Goal: Transaction & Acquisition: Purchase product/service

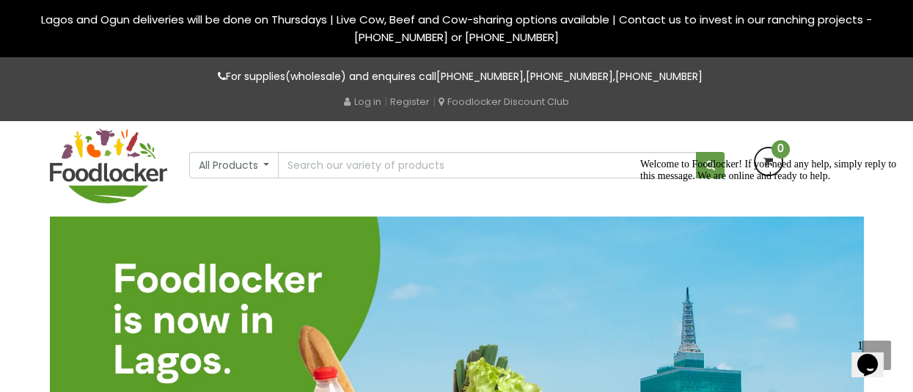
scroll to position [73, 0]
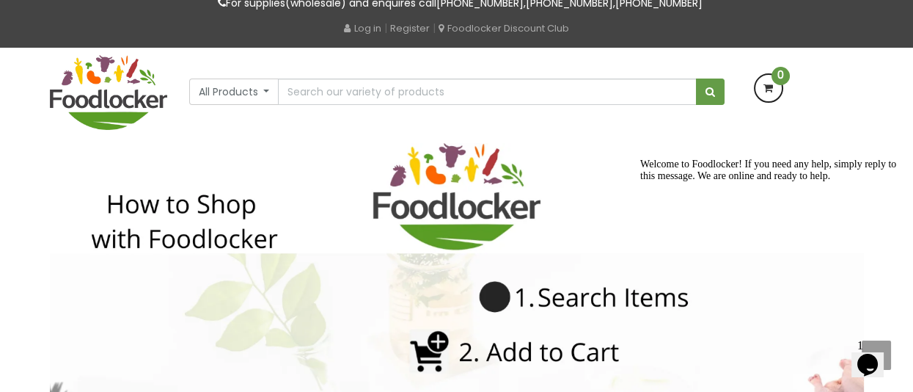
click at [640, 158] on icon "Chat attention grabber" at bounding box center [640, 158] width 0 height 0
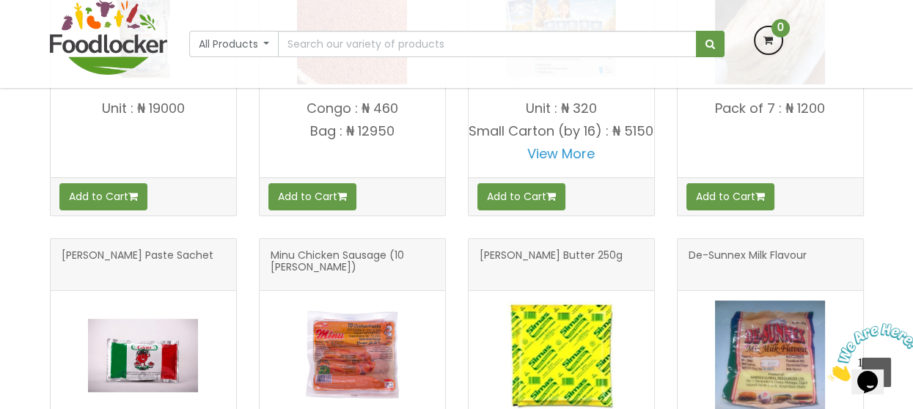
scroll to position [614, 0]
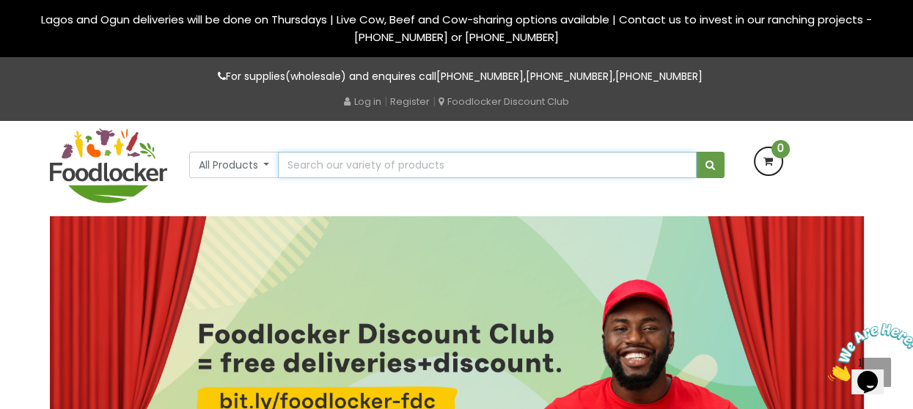
click at [529, 157] on input "text" at bounding box center [487, 165] width 418 height 26
type input "yoghurt"
click at [696, 152] on button "submit" at bounding box center [710, 165] width 29 height 26
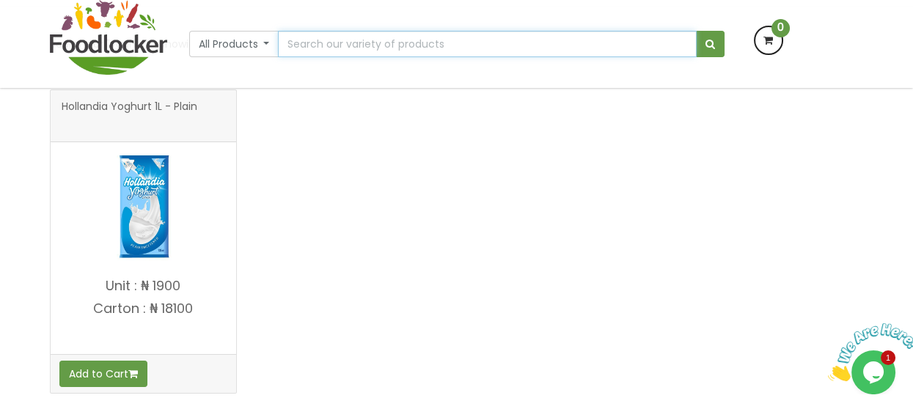
click at [331, 48] on input "text" at bounding box center [487, 44] width 418 height 26
type input "carrot"
click at [696, 31] on button "submit" at bounding box center [710, 44] width 29 height 26
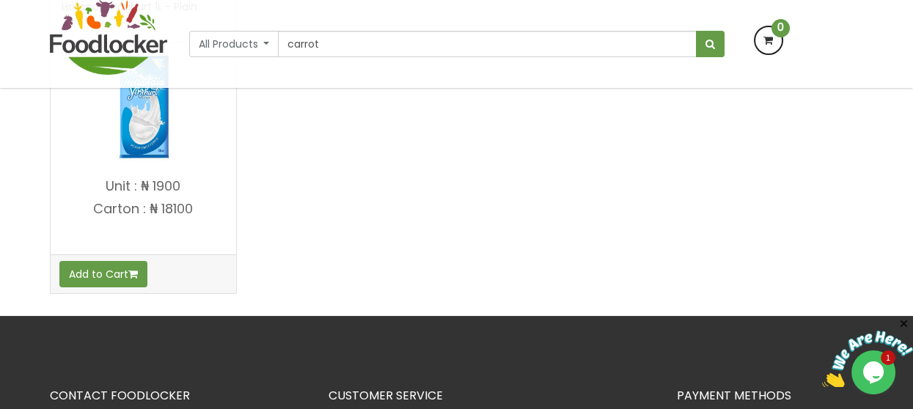
type input "carrot"
click at [696, 31] on button "submit" at bounding box center [710, 44] width 29 height 26
